Goal: Book appointment/travel/reservation

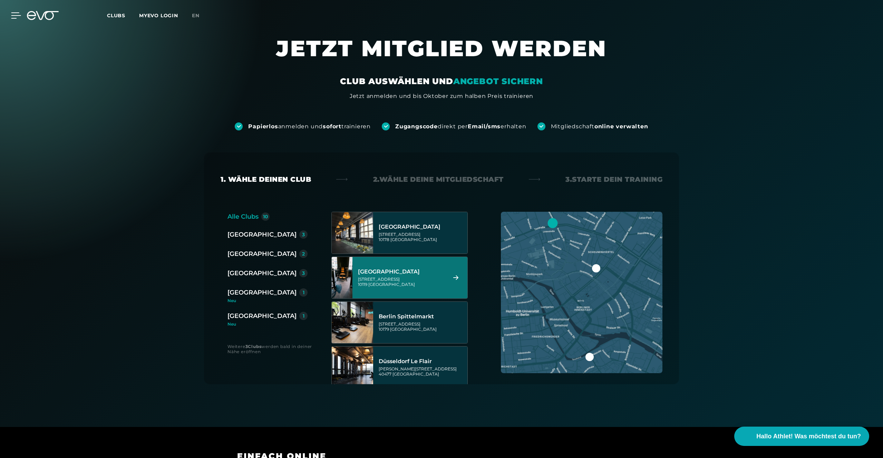
click at [16, 17] on icon at bounding box center [16, 15] width 10 height 6
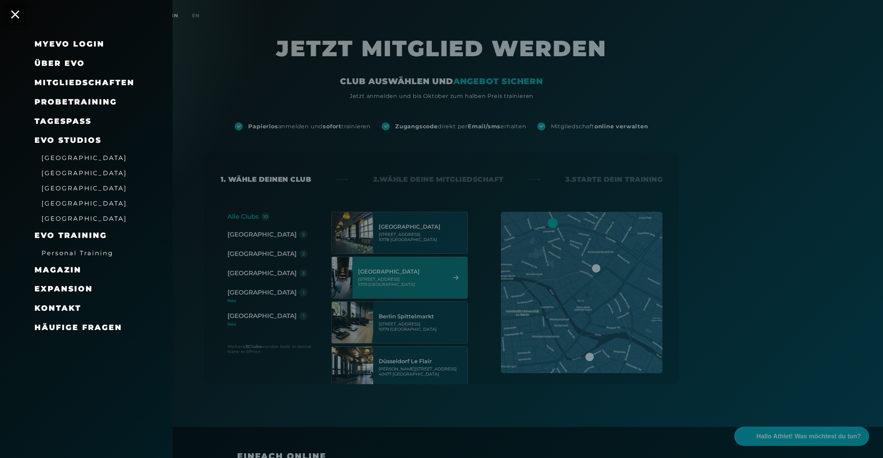
click at [68, 107] on div "Probetraining" at bounding box center [76, 102] width 83 height 11
click at [74, 101] on span "Probetraining" at bounding box center [76, 101] width 83 height 9
click at [320, 185] on div at bounding box center [441, 229] width 883 height 458
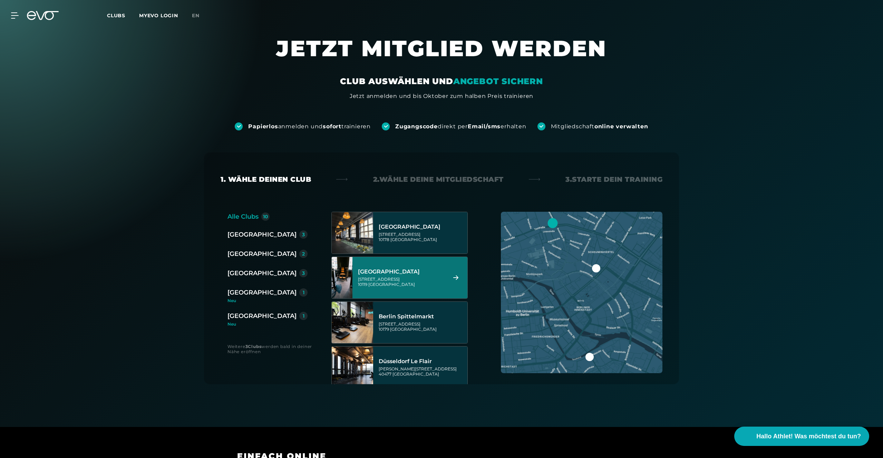
click at [240, 239] on div "[GEOGRAPHIC_DATA]" at bounding box center [262, 235] width 69 height 10
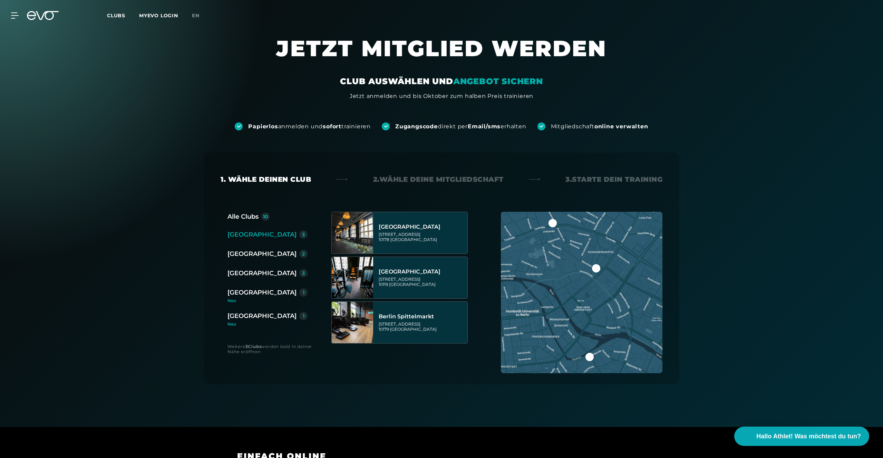
click at [242, 220] on div "Alle Clubs" at bounding box center [243, 217] width 31 height 10
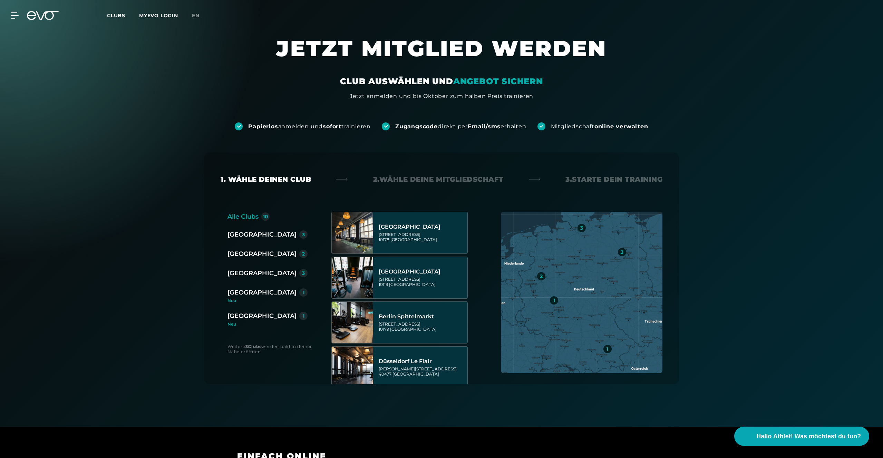
click at [242, 298] on div "München 1 Neu" at bounding box center [271, 295] width 86 height 15
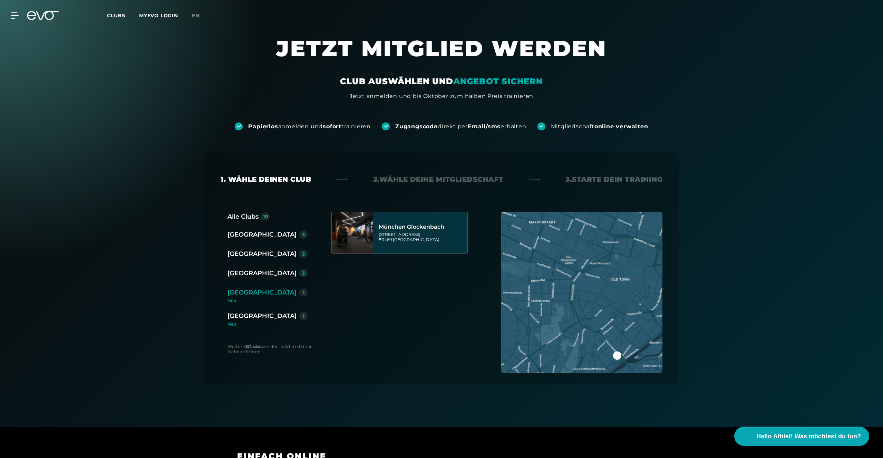
click at [237, 311] on div "[GEOGRAPHIC_DATA]" at bounding box center [262, 316] width 69 height 10
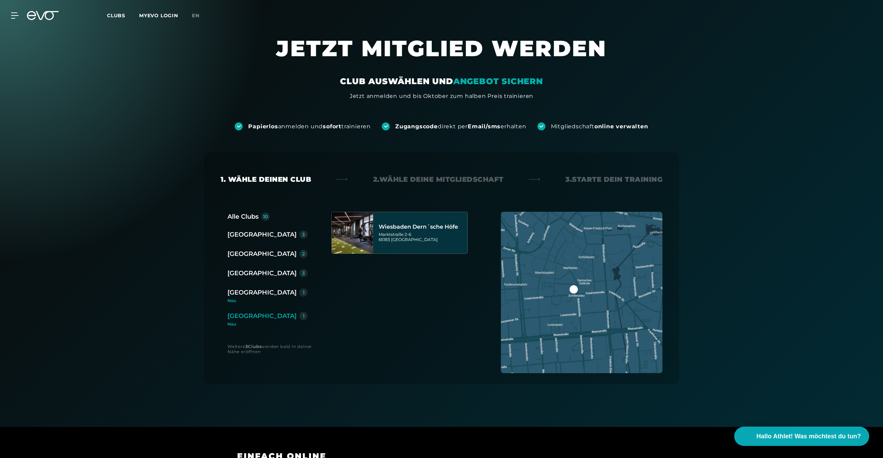
click at [239, 304] on div "Berlin 3 [GEOGRAPHIC_DATA] 2 [GEOGRAPHIC_DATA] 3 [GEOGRAPHIC_DATA] 1 [GEOGRAPHI…" at bounding box center [271, 278] width 86 height 97
